Goal: Task Accomplishment & Management: Manage account settings

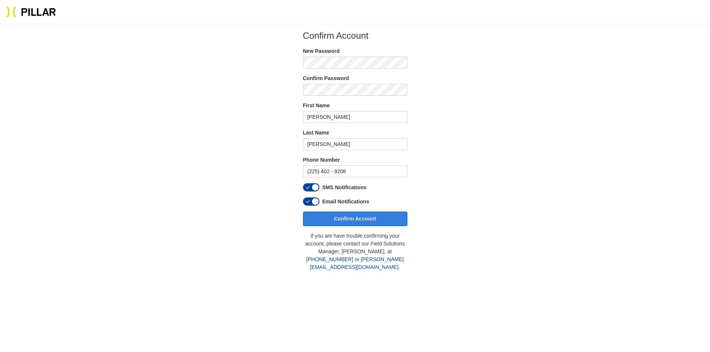
click at [380, 223] on button "Confirm Account" at bounding box center [355, 219] width 104 height 15
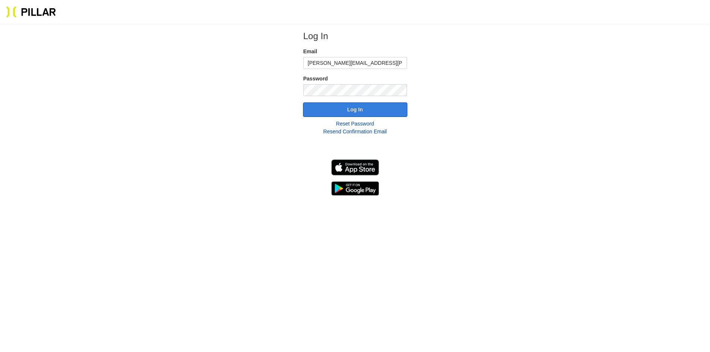
click at [397, 111] on button "Log In" at bounding box center [355, 109] width 104 height 15
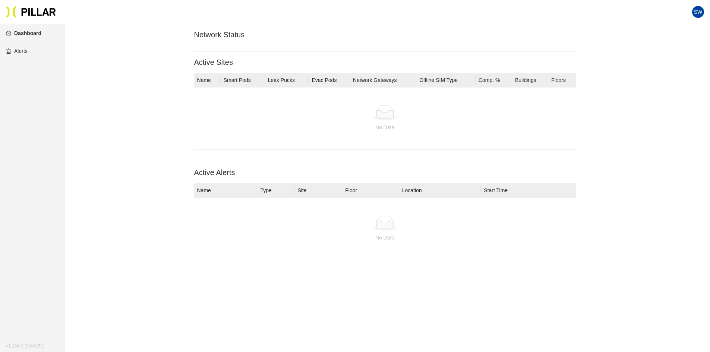
click at [27, 31] on link "Dashboard" at bounding box center [23, 33] width 35 height 6
click at [26, 53] on link "Alerts" at bounding box center [17, 51] width 22 height 6
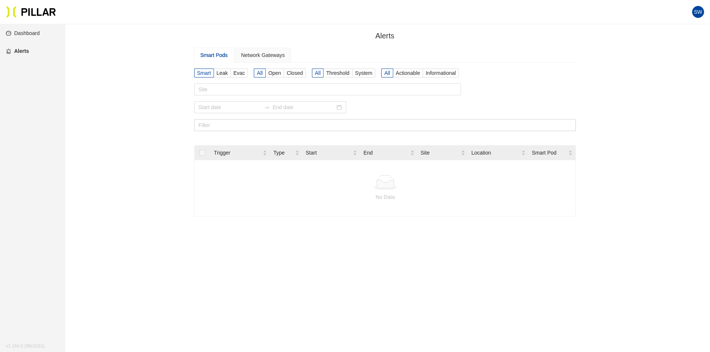
click at [36, 35] on link "Dashboard" at bounding box center [23, 33] width 34 height 6
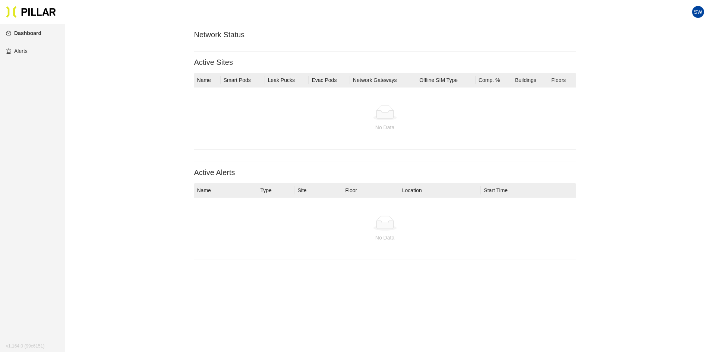
drag, startPoint x: 700, startPoint y: 11, endPoint x: 696, endPoint y: 13, distance: 4.3
click at [699, 11] on span "SW" at bounding box center [698, 12] width 9 height 12
click at [669, 28] on link "Profile" at bounding box center [657, 27] width 23 height 8
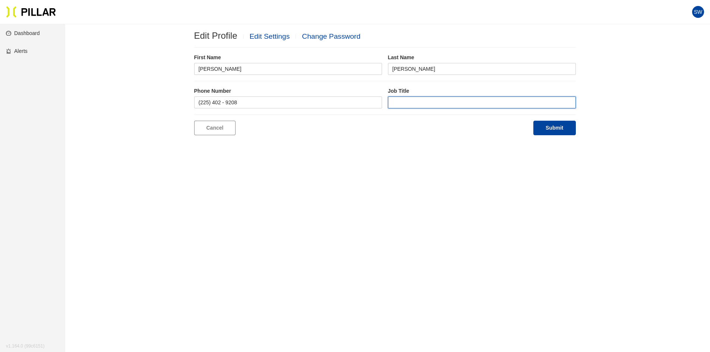
click at [443, 105] on input "text" at bounding box center [482, 102] width 188 height 12
type input "senior project superintendent"
click at [545, 127] on button "Submit" at bounding box center [554, 128] width 42 height 15
